Goal: Information Seeking & Learning: Check status

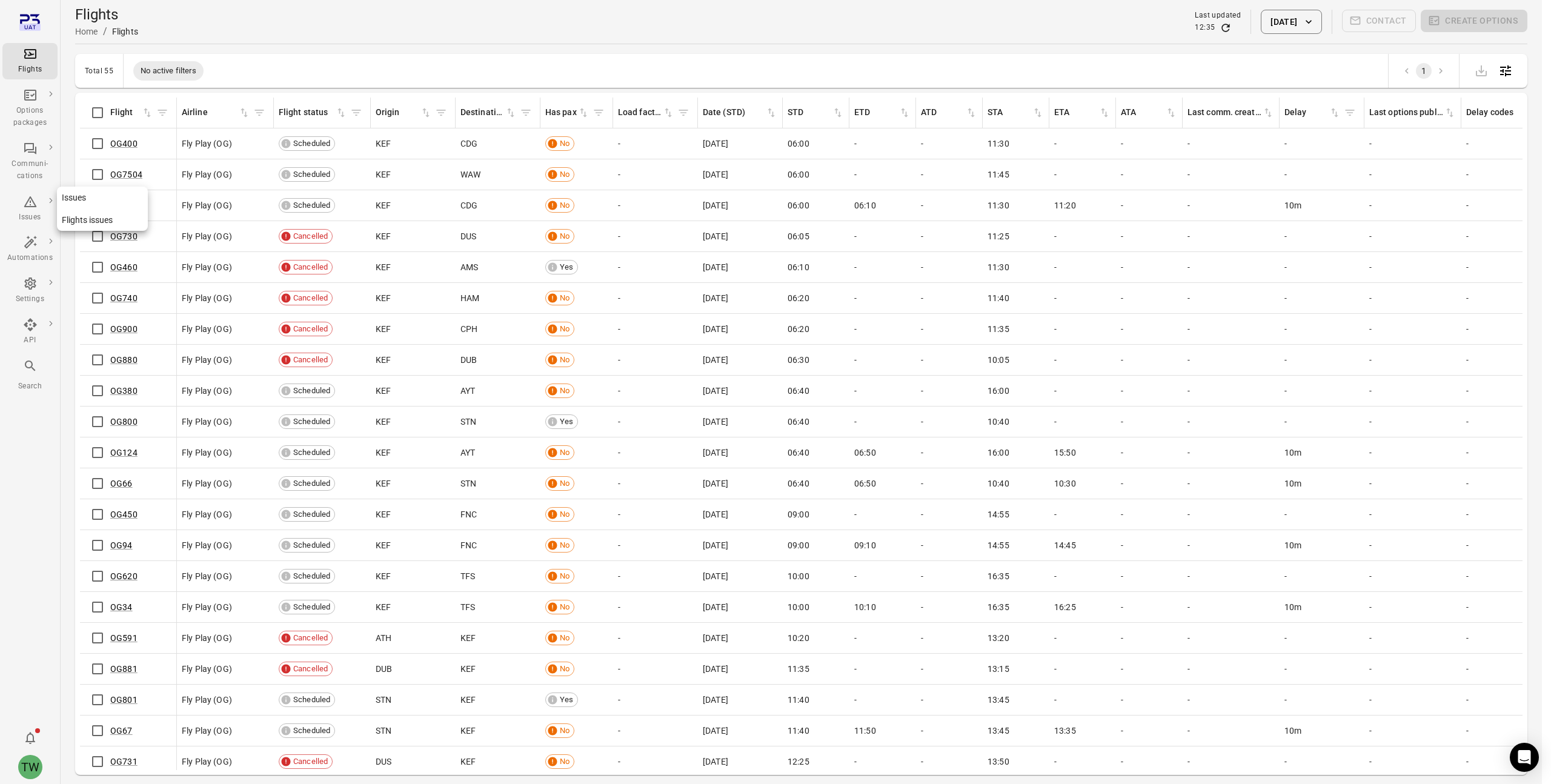
click at [27, 204] on icon "Main navigation" at bounding box center [29, 201] width 15 height 15
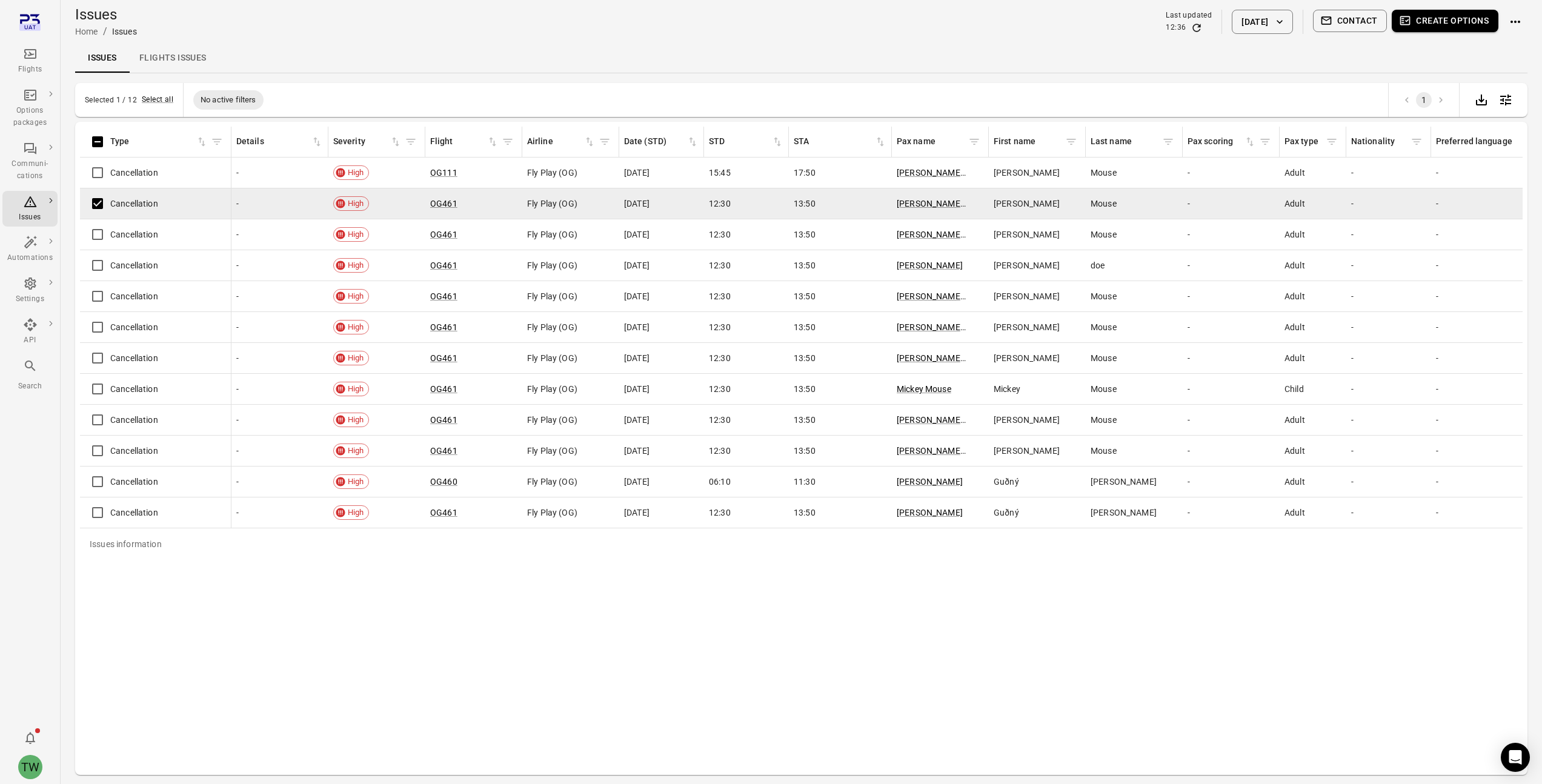
click at [1453, 22] on button "Create options" at bounding box center [1445, 21] width 107 height 23
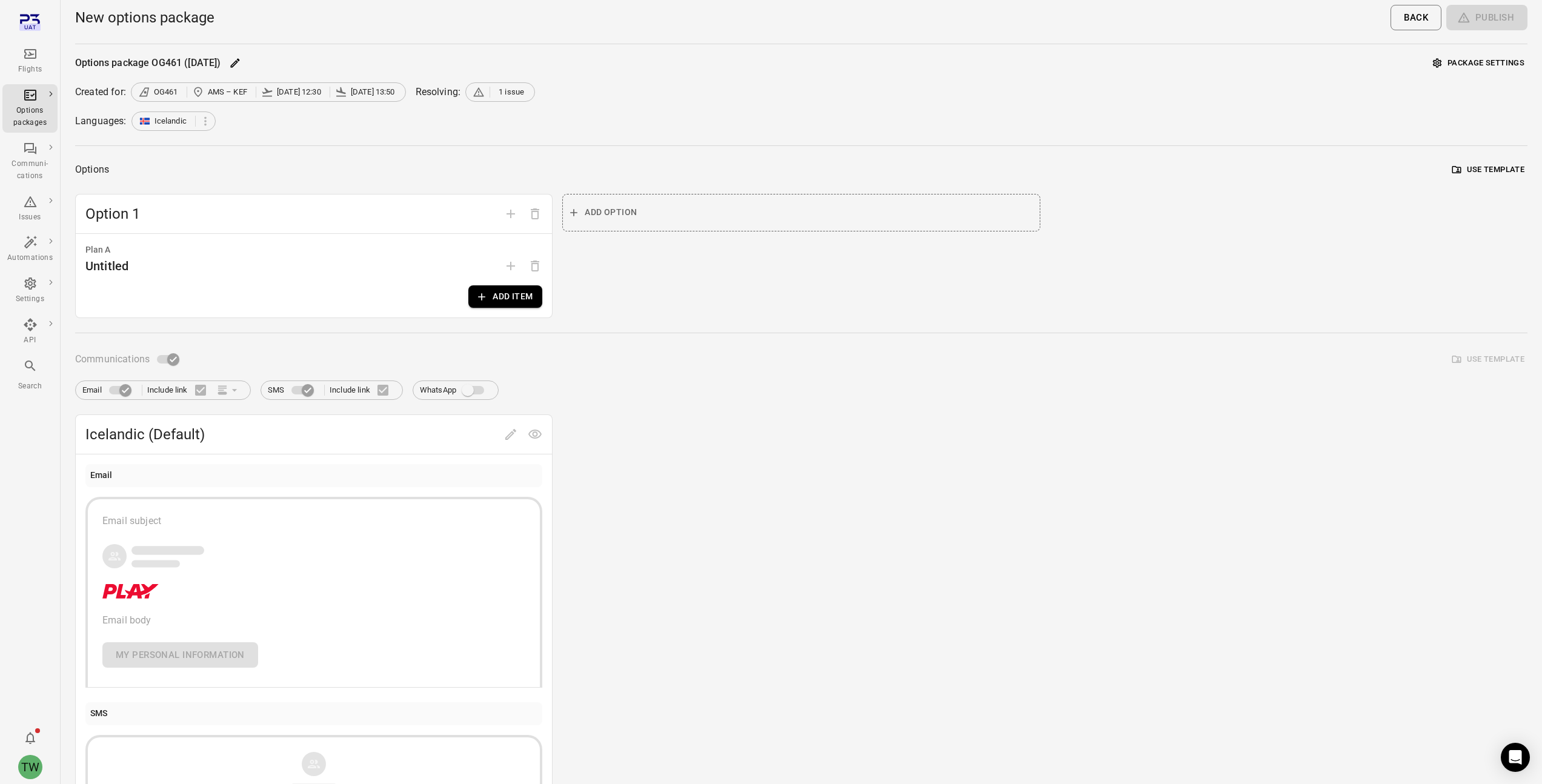
click at [1466, 66] on button "Package settings" at bounding box center [1478, 63] width 97 height 19
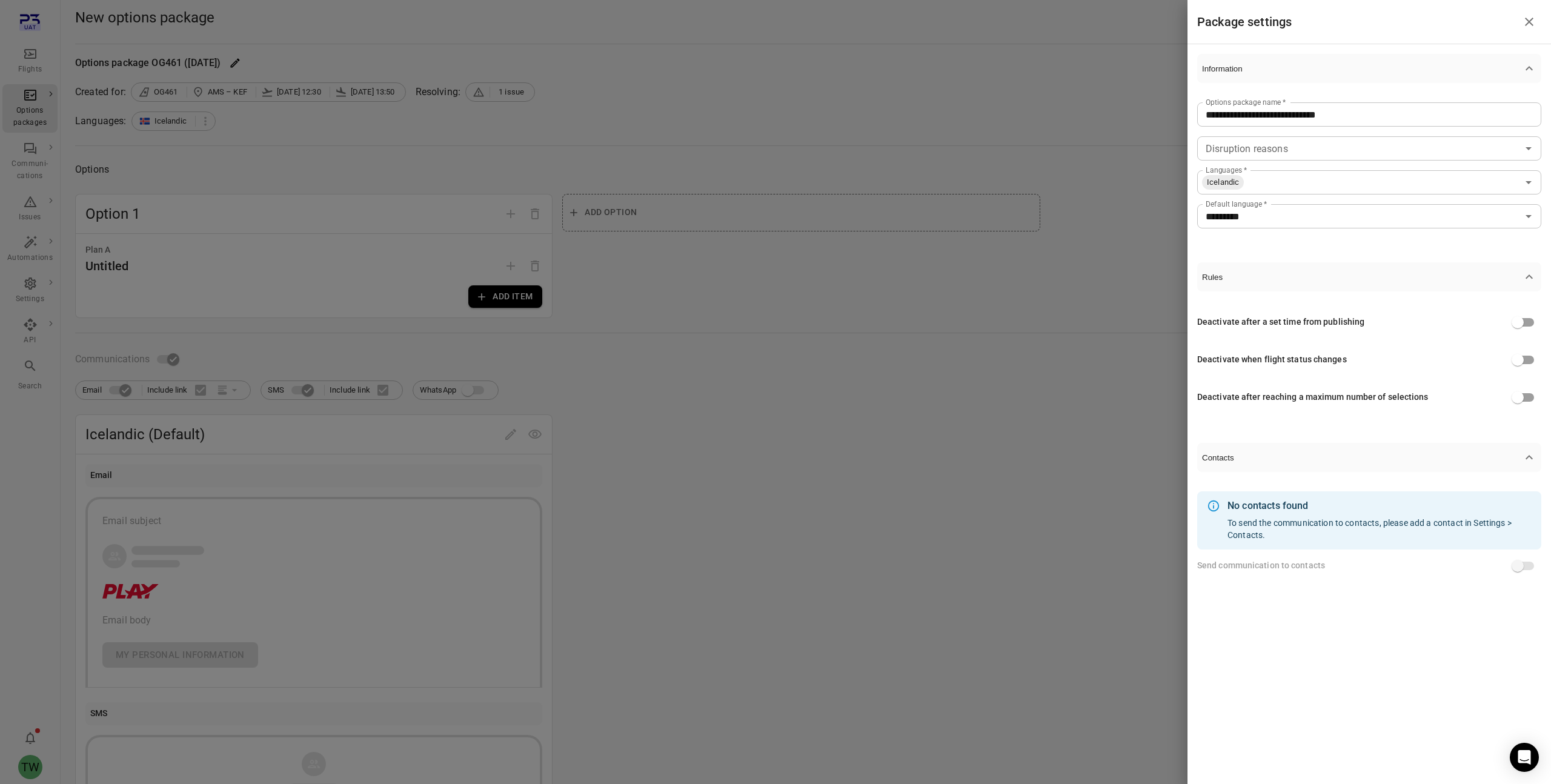
click at [1085, 75] on div at bounding box center [776, 392] width 1551 height 784
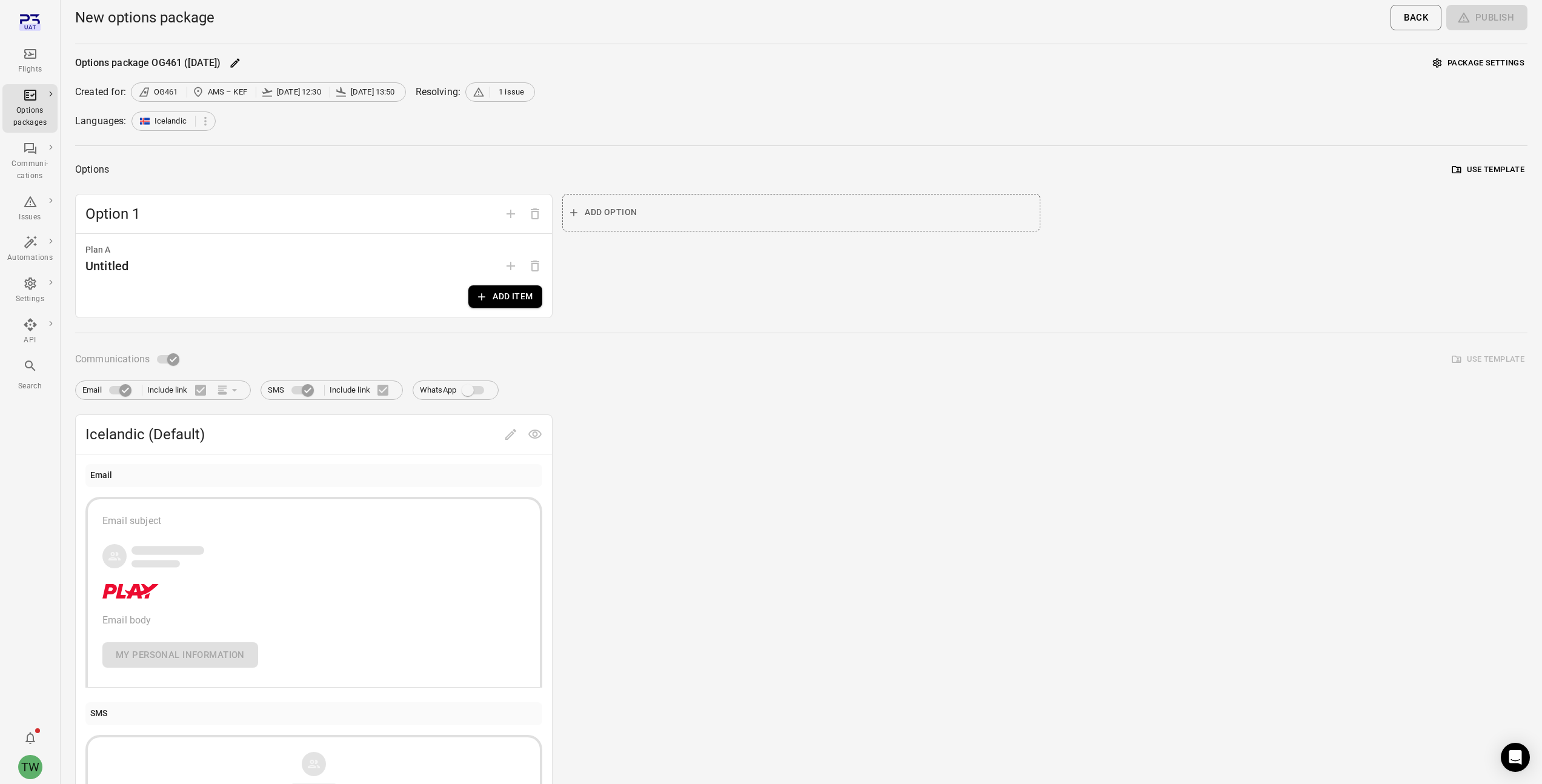
click at [516, 87] on span "1 issue" at bounding box center [511, 92] width 26 height 12
click at [494, 91] on span "1 issue" at bounding box center [500, 92] width 55 height 12
click at [330, 91] on span "OG461 AMS – KEF [DATE] 12:30 [DATE] 13:50" at bounding box center [268, 92] width 260 height 12
click at [32, 52] on icon "Main navigation" at bounding box center [29, 53] width 15 height 15
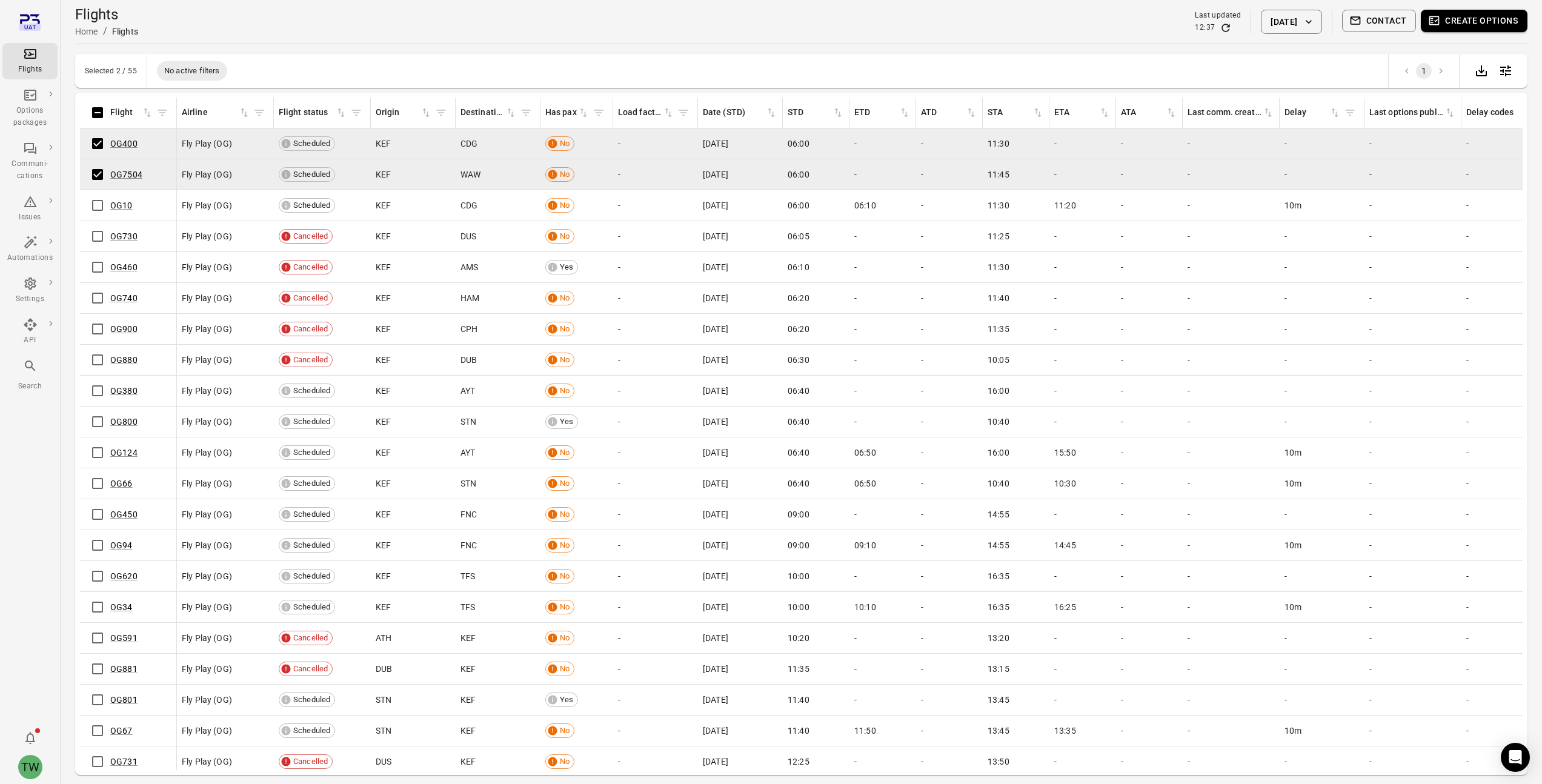
click at [1460, 22] on button "Create options" at bounding box center [1474, 21] width 107 height 23
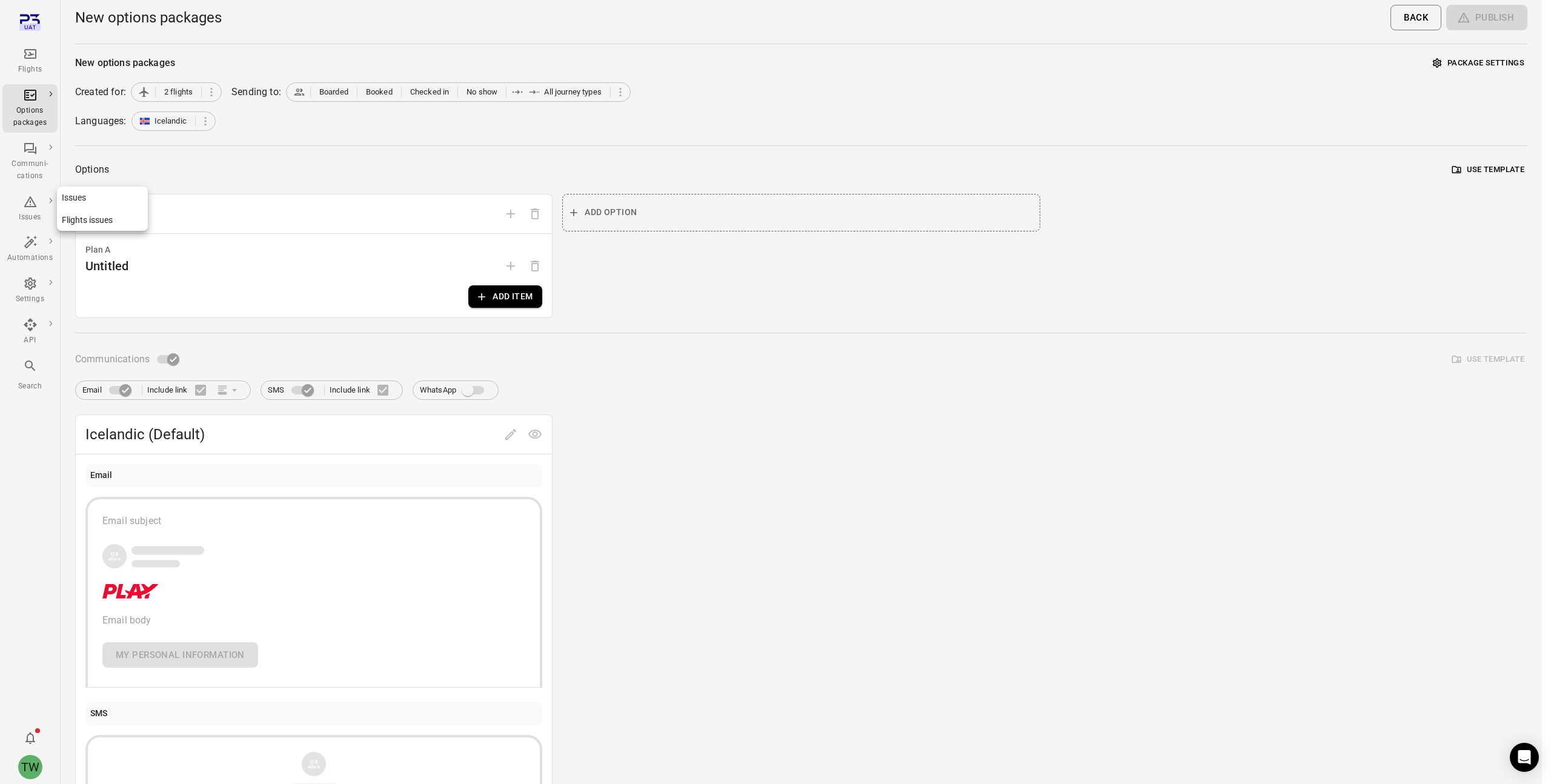
click at [28, 204] on icon "Main navigation" at bounding box center [29, 201] width 15 height 15
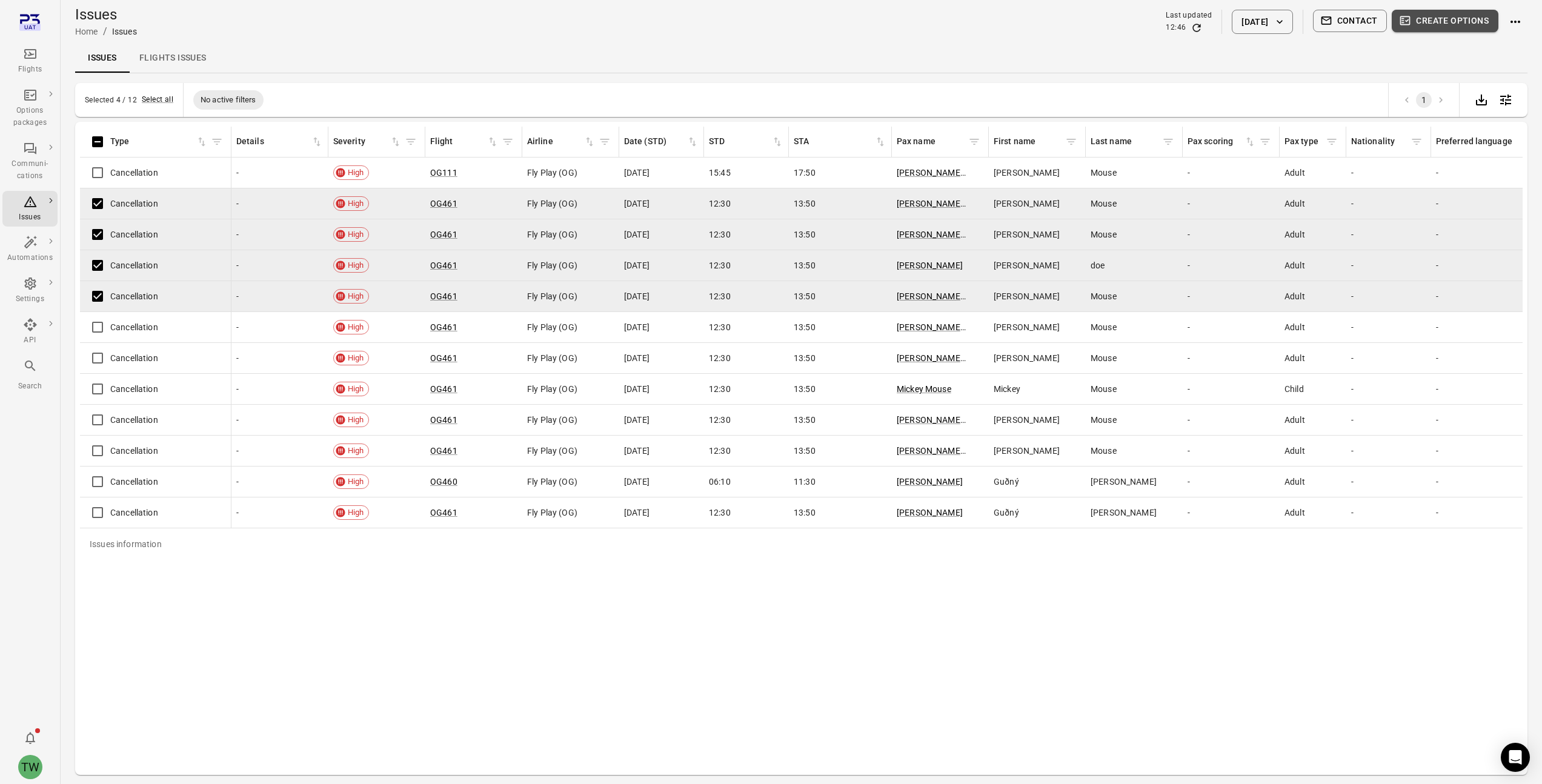
click at [1457, 18] on button "Create options" at bounding box center [1445, 21] width 107 height 23
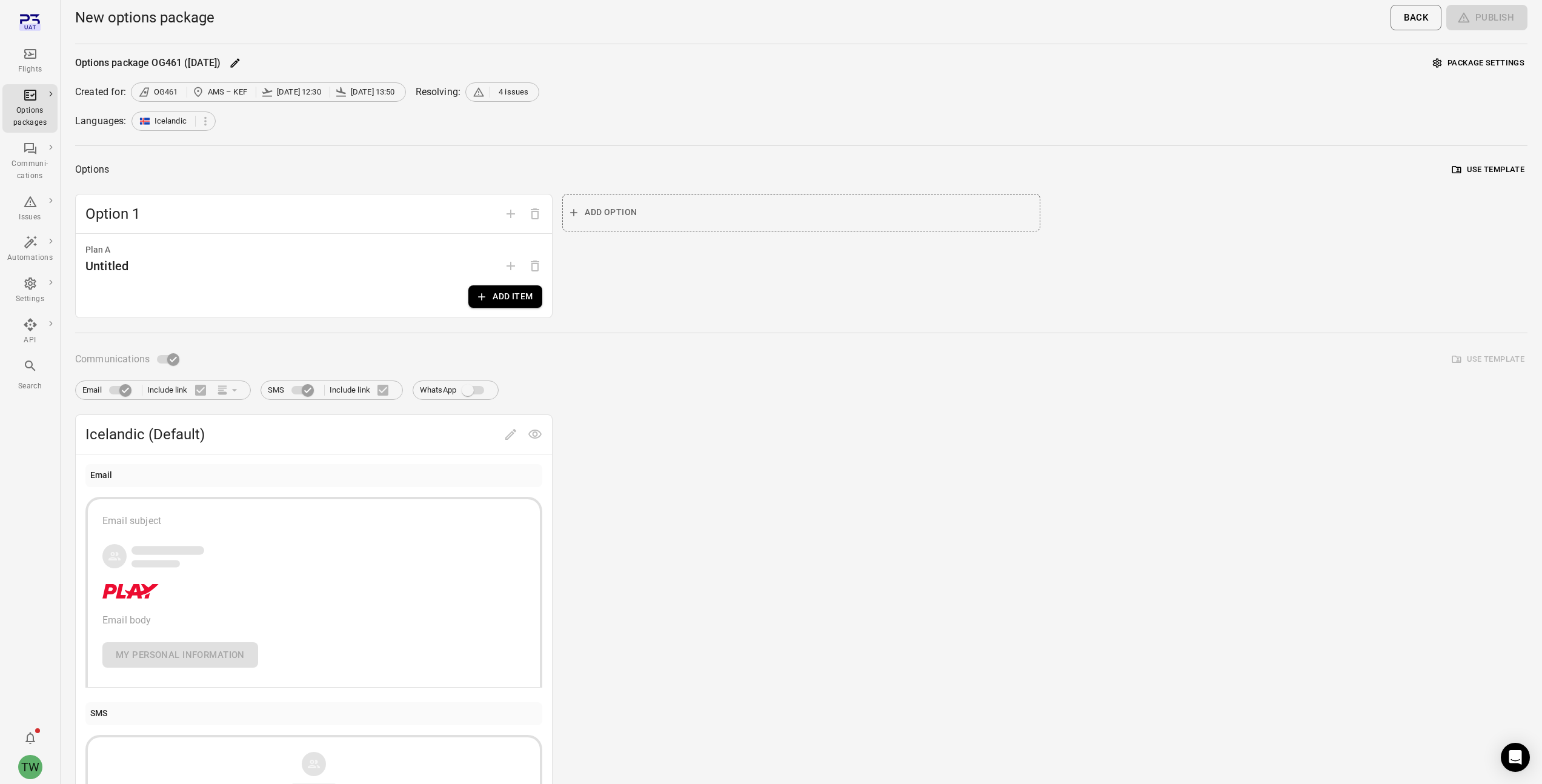
click at [529, 89] on span "4 issues" at bounding box center [513, 92] width 29 height 12
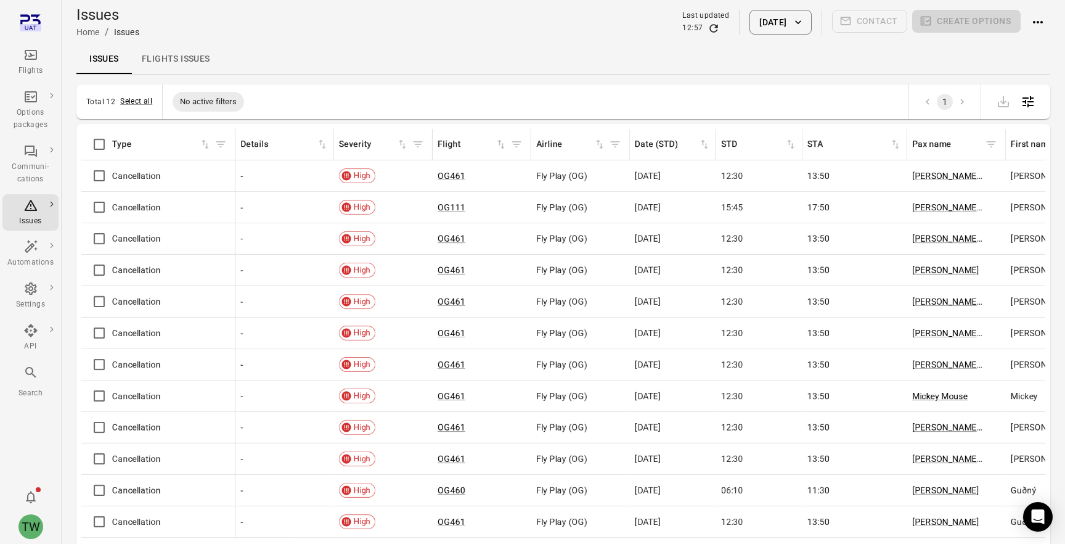
click at [34, 67] on div "Flights" at bounding box center [30, 71] width 46 height 12
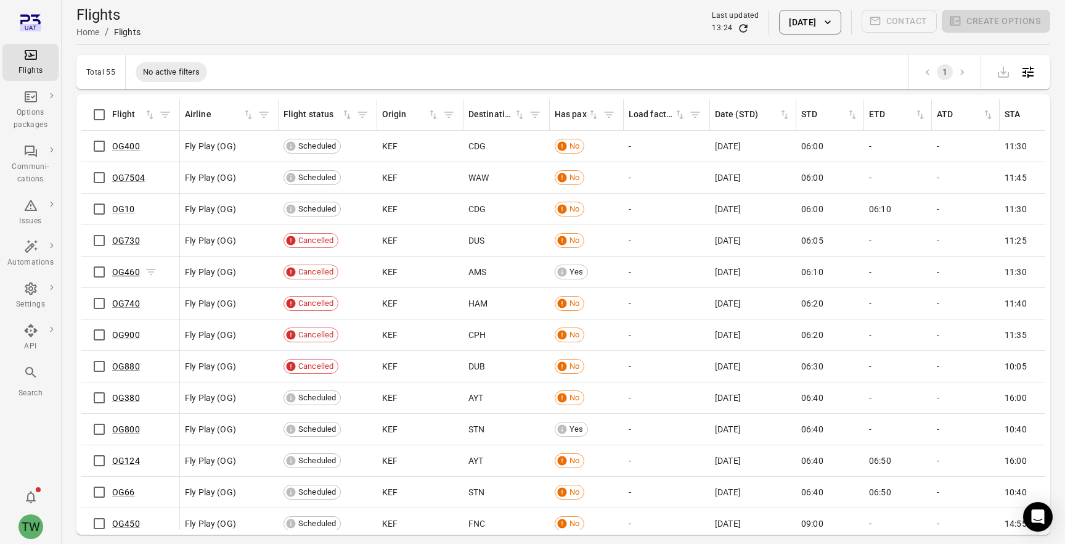
click at [131, 271] on link "OG460" at bounding box center [126, 272] width 28 height 10
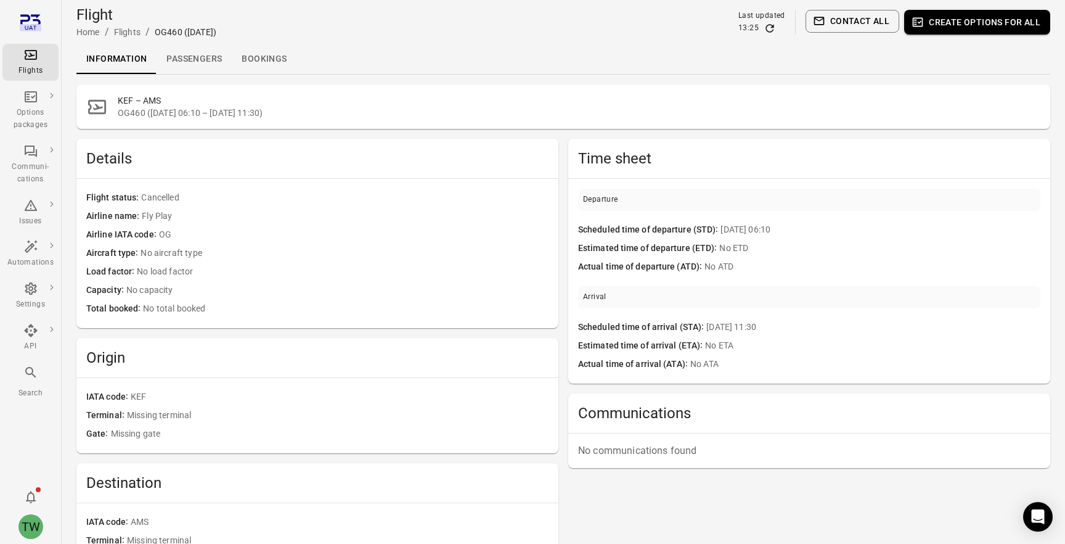
click at [195, 62] on link "Passengers" at bounding box center [194, 59] width 75 height 30
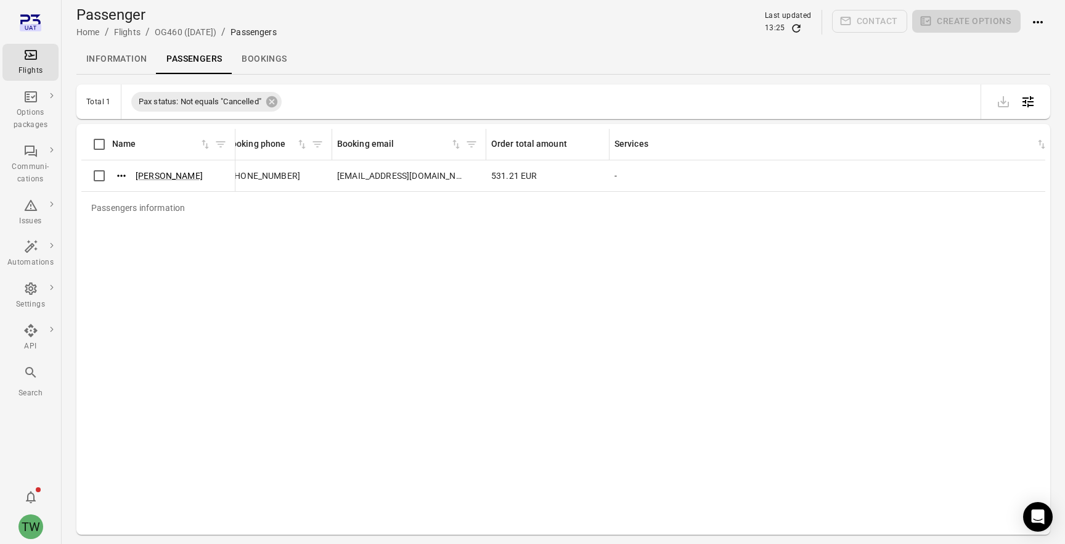
scroll to position [0, 1663]
click at [538, 247] on div "Passengers information Name First name Last name Booking sorted ascending No. o…" at bounding box center [563, 329] width 964 height 401
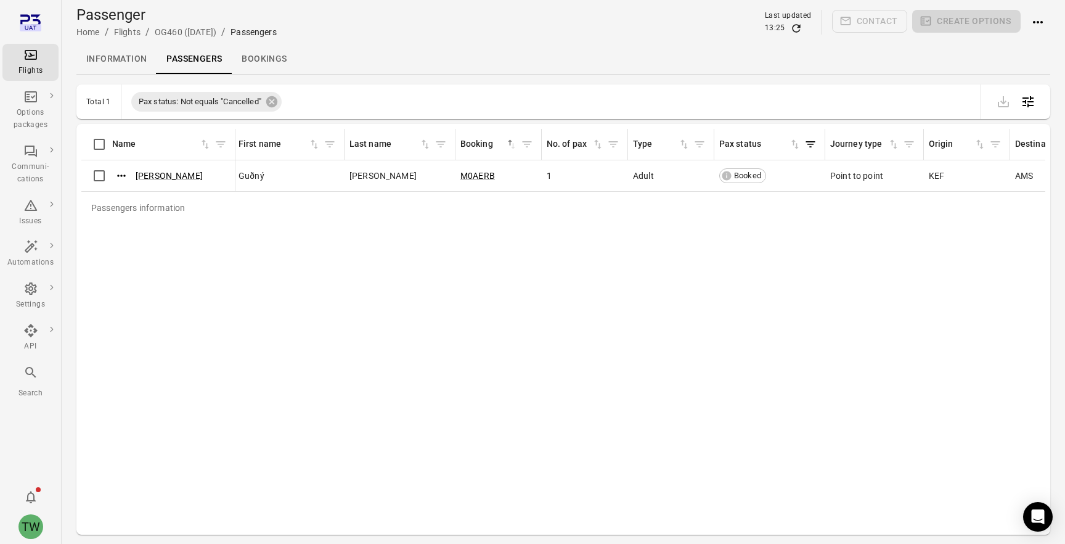
scroll to position [0, 0]
click at [266, 63] on link "Bookings" at bounding box center [264, 59] width 65 height 30
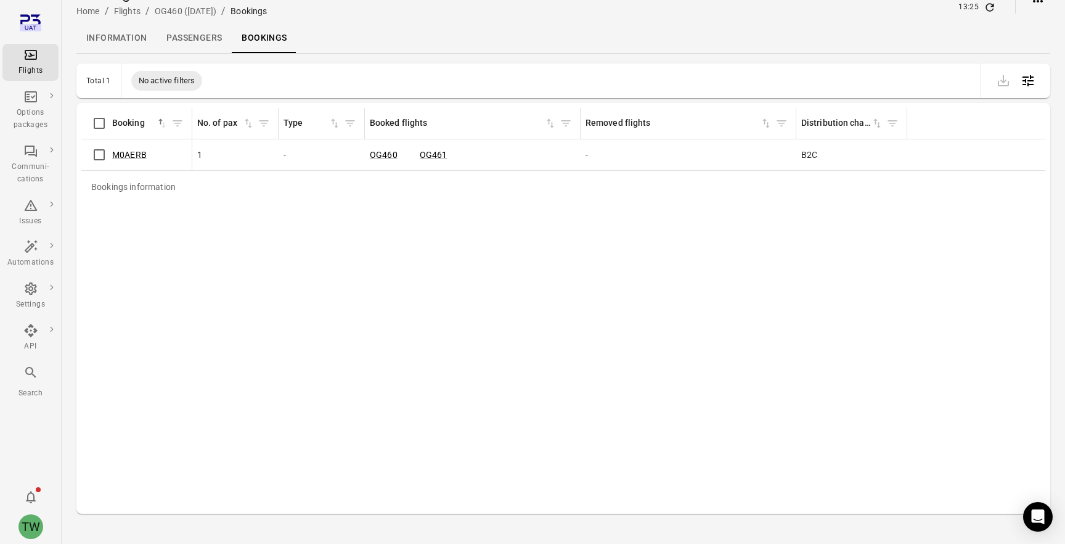
click at [200, 39] on link "Passengers" at bounding box center [194, 38] width 75 height 30
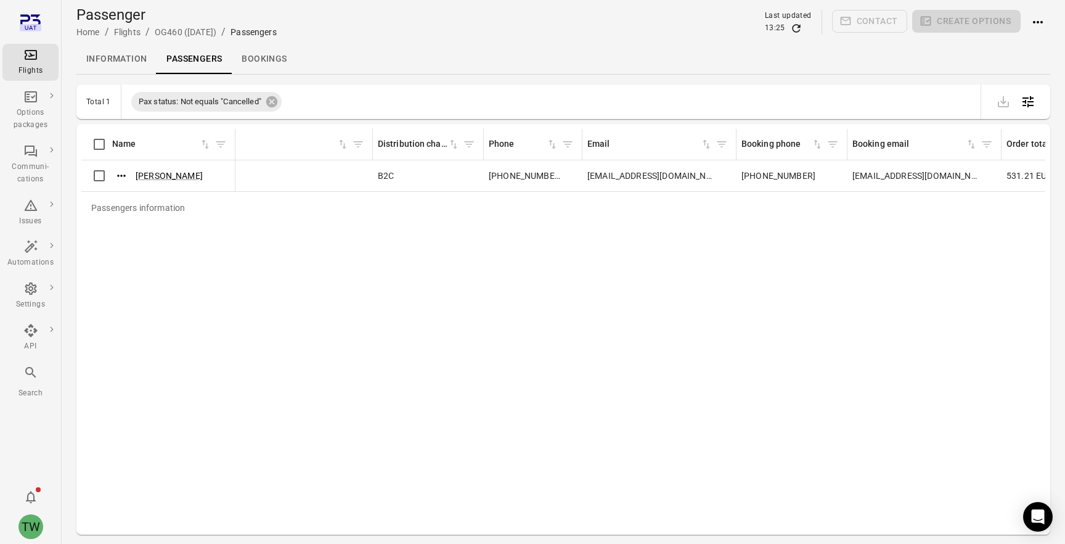
scroll to position [0, 1031]
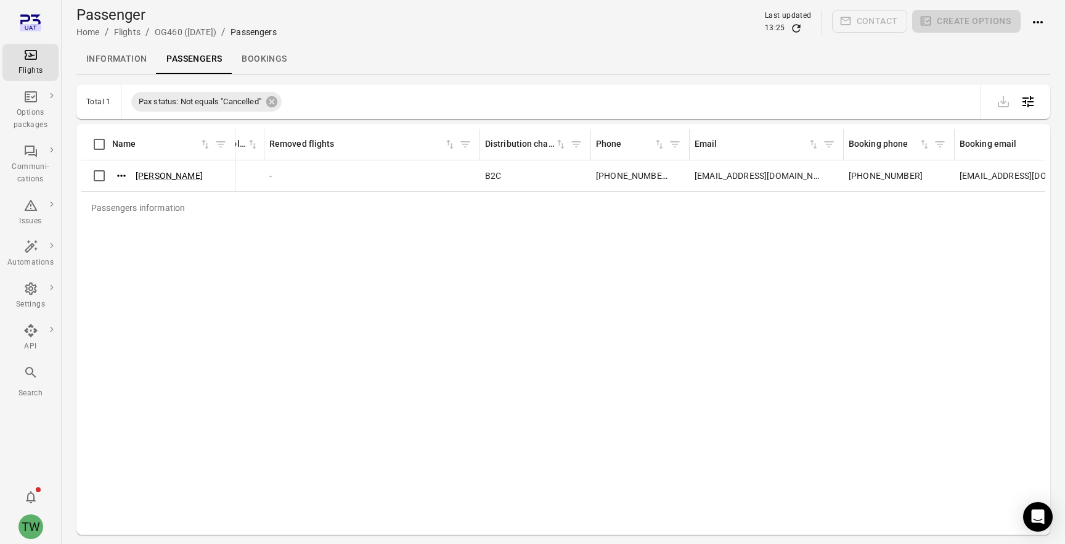
click at [477, 233] on div "Passengers information Name First name Last name Booking sorted ascending No. o…" at bounding box center [563, 329] width 964 height 401
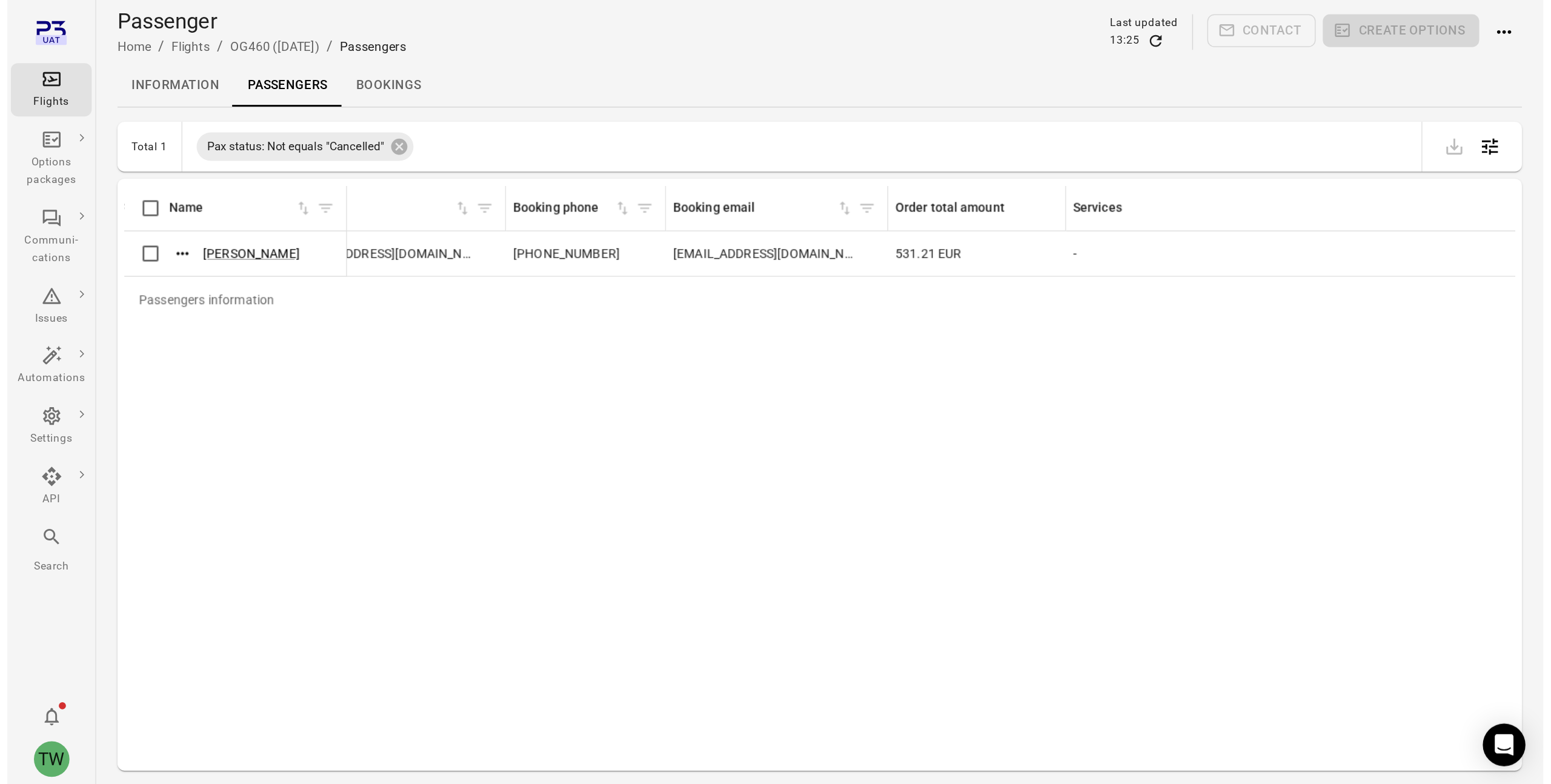
scroll to position [0, 1488]
